Goal: Communication & Community: Answer question/provide support

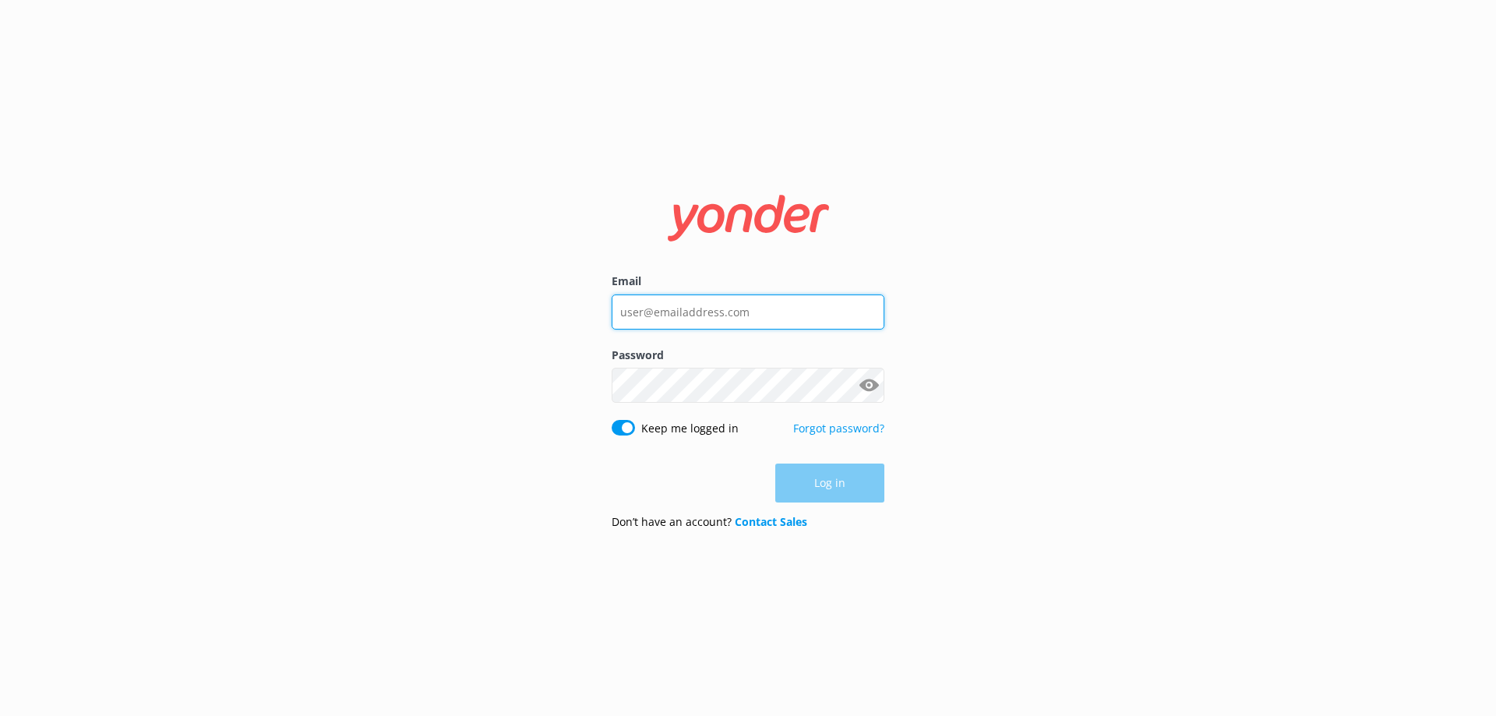
type input "[EMAIL_ADDRESS][DOMAIN_NAME]"
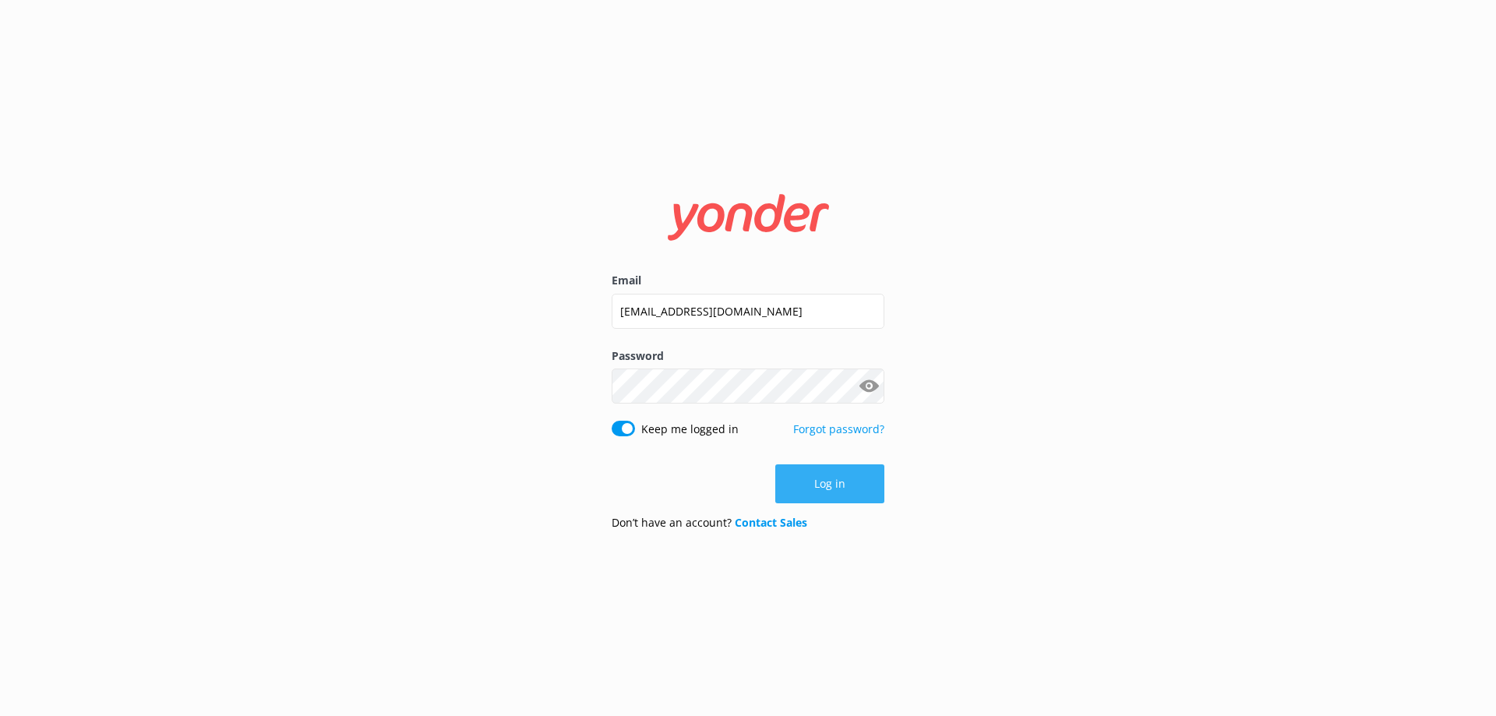
drag, startPoint x: 0, startPoint y: 0, endPoint x: 800, endPoint y: 480, distance: 933.1
click at [800, 480] on div "Log in" at bounding box center [748, 483] width 273 height 39
click at [800, 480] on button "Log in" at bounding box center [829, 483] width 109 height 39
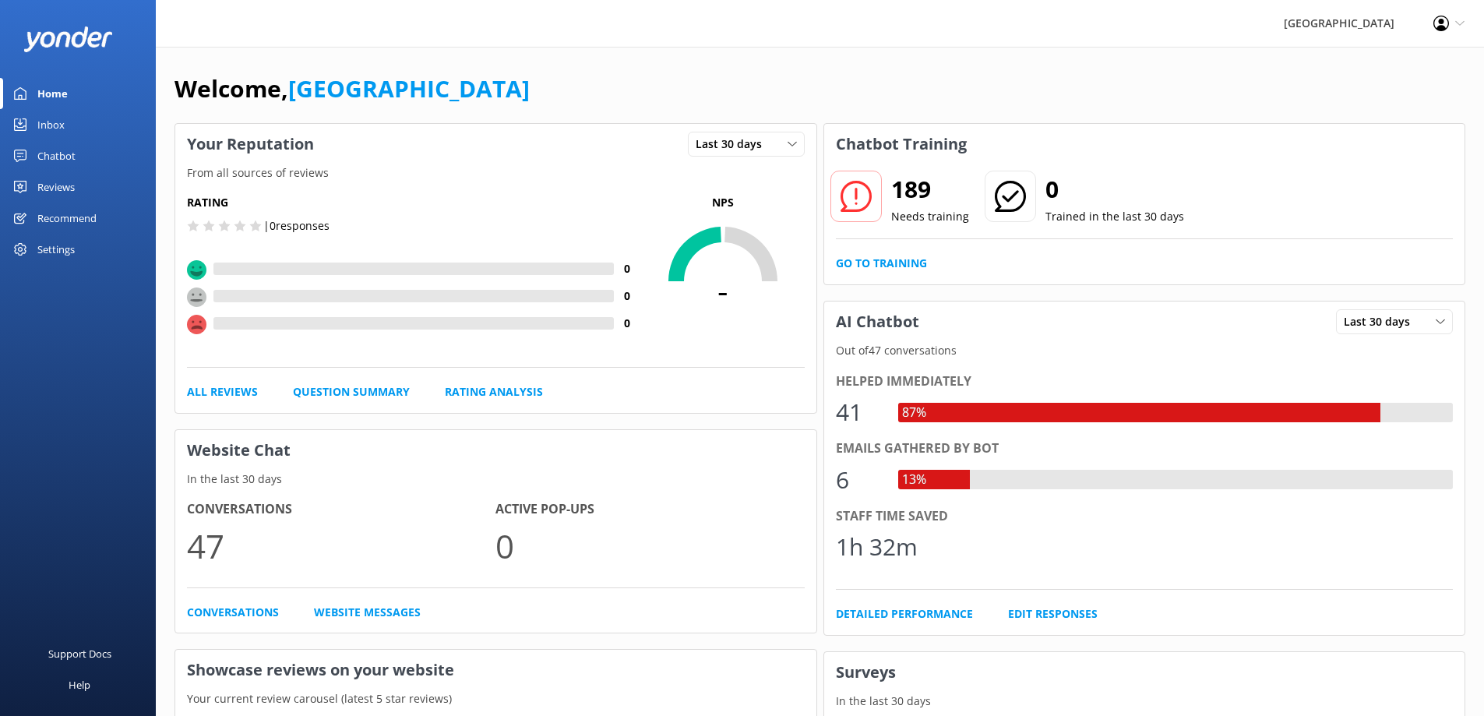
click at [65, 122] on link "Inbox" at bounding box center [78, 124] width 156 height 31
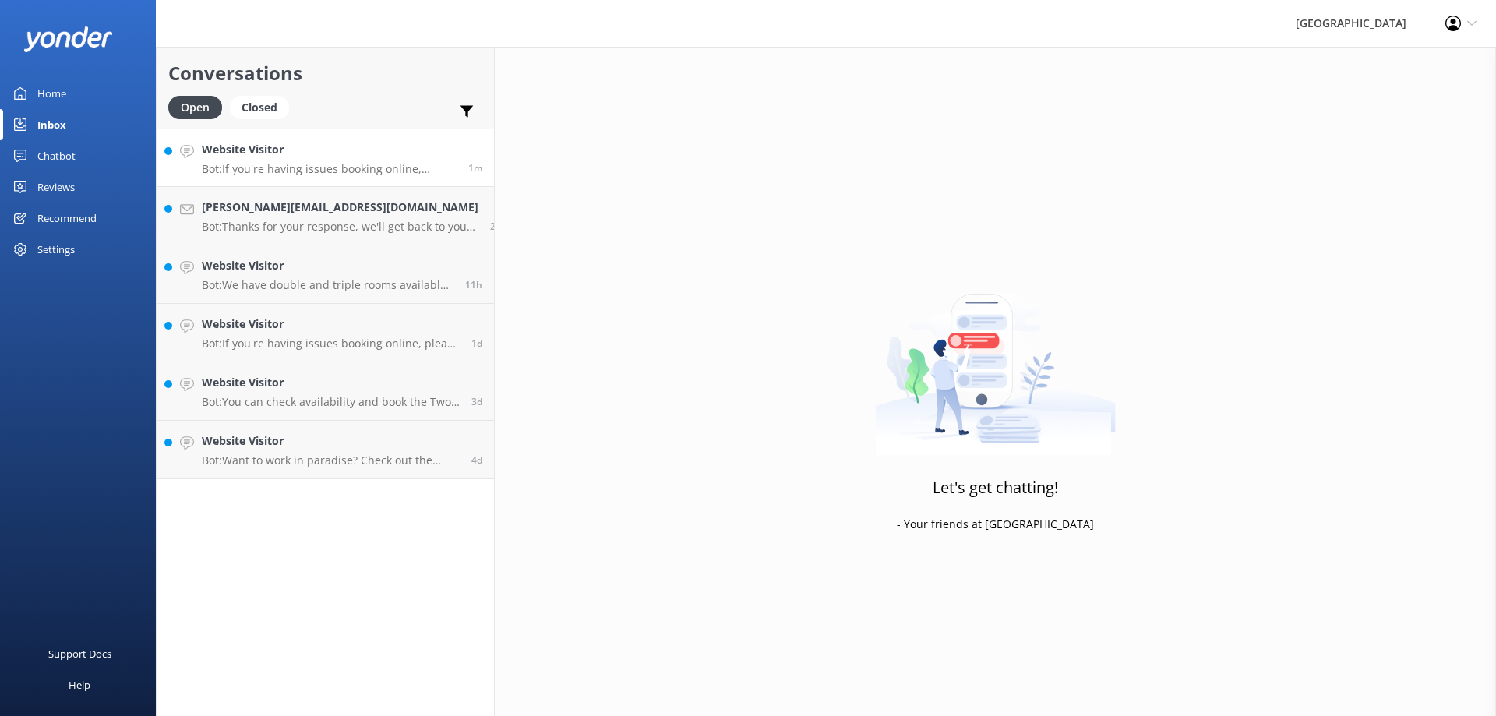
click at [294, 171] on p "Bot: If you're having issues booking online, please contact the team on [PHONE_…" at bounding box center [329, 169] width 255 height 14
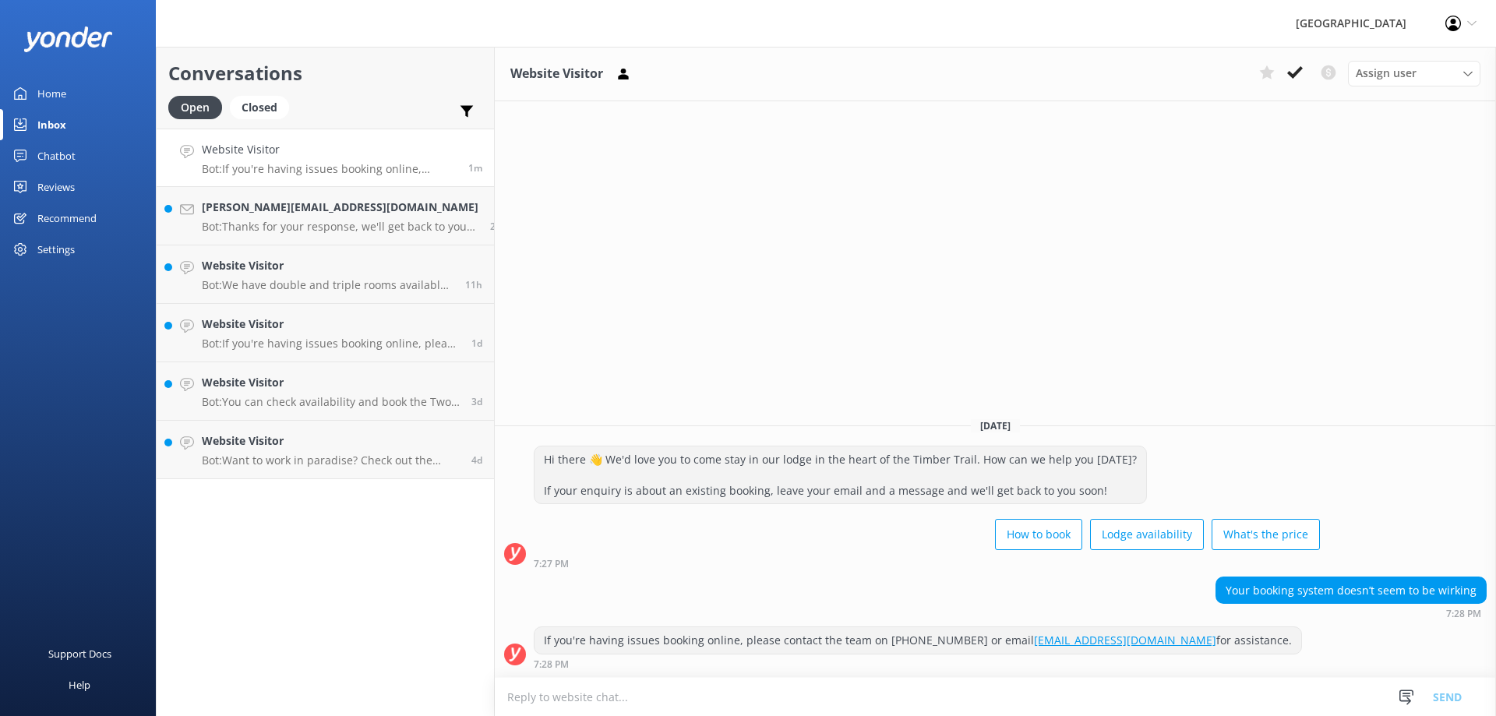
click at [570, 697] on textarea at bounding box center [995, 697] width 1001 height 38
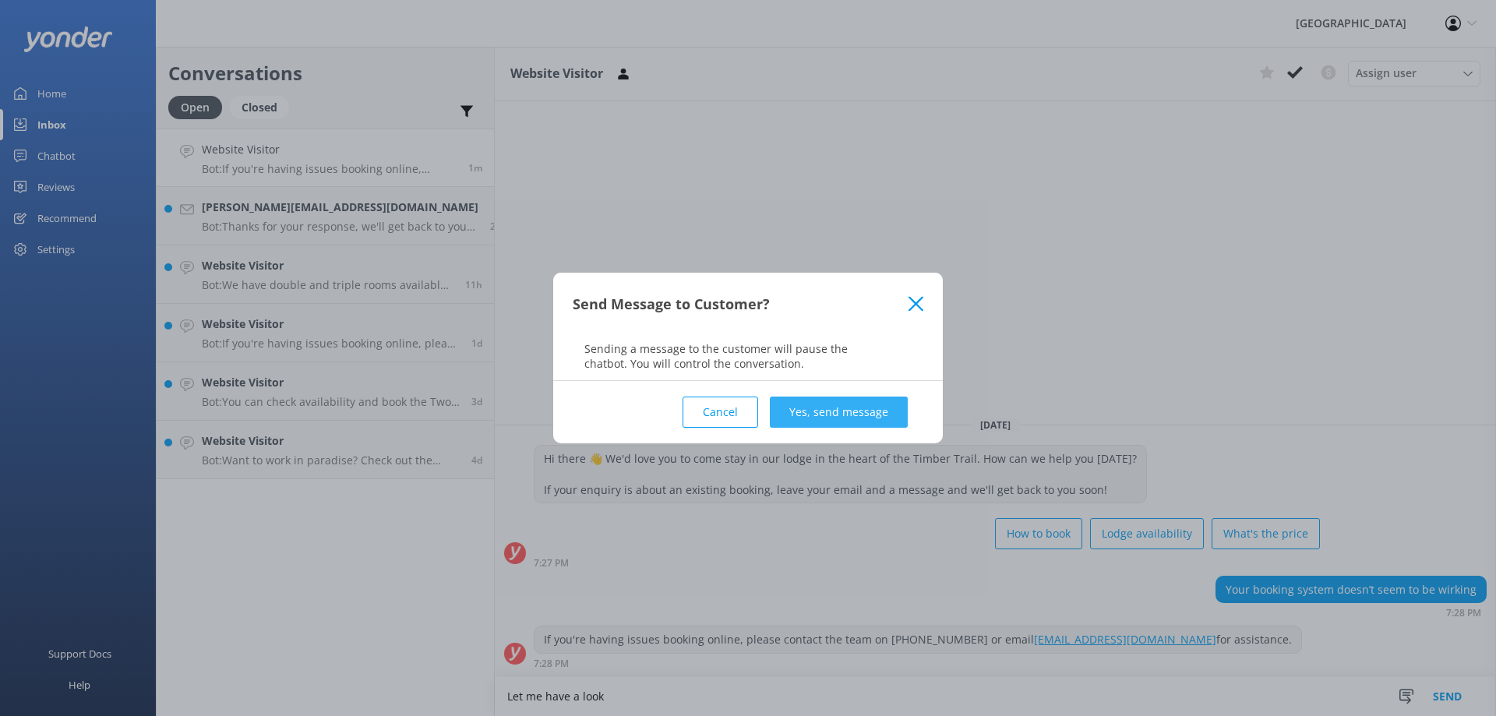
type textarea "Let me have a look"
click at [818, 409] on button "Yes, send message" at bounding box center [839, 412] width 138 height 31
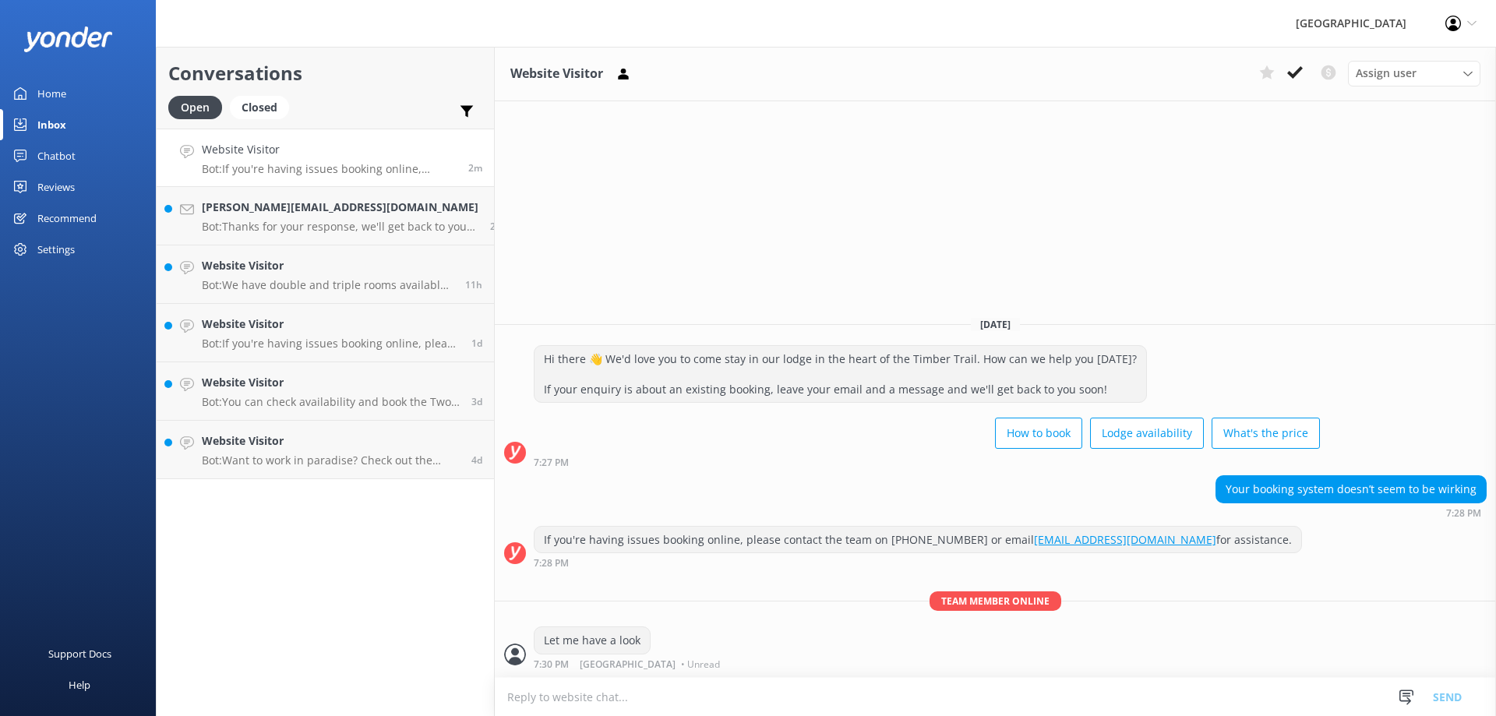
click at [557, 699] on textarea at bounding box center [995, 697] width 1001 height 38
type textarea "I have just checked and it is working - let us know how we can help"
